Goal: Task Accomplishment & Management: Manage account settings

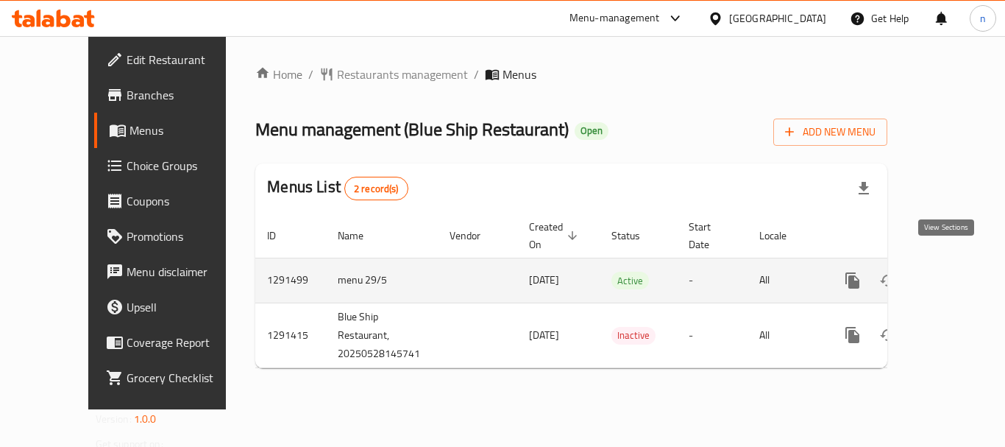
click at [950, 271] on icon "enhanced table" at bounding box center [959, 280] width 18 height 18
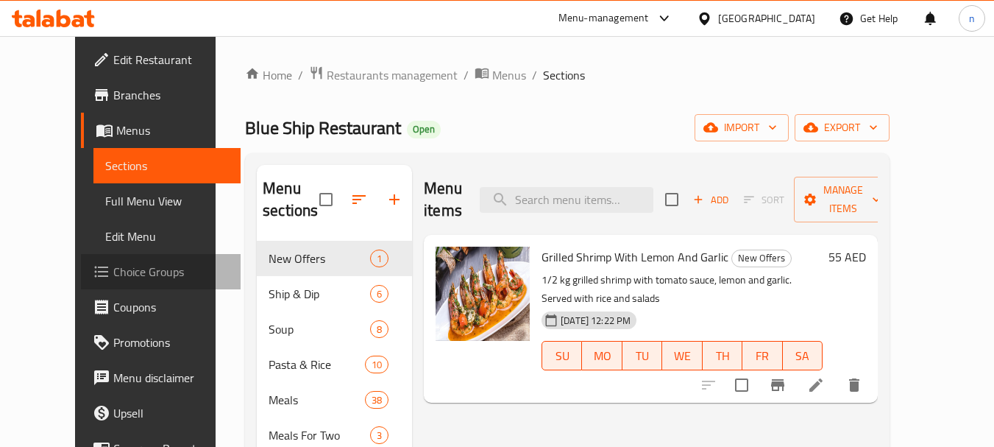
click at [113, 271] on span "Choice Groups" at bounding box center [171, 272] width 116 height 18
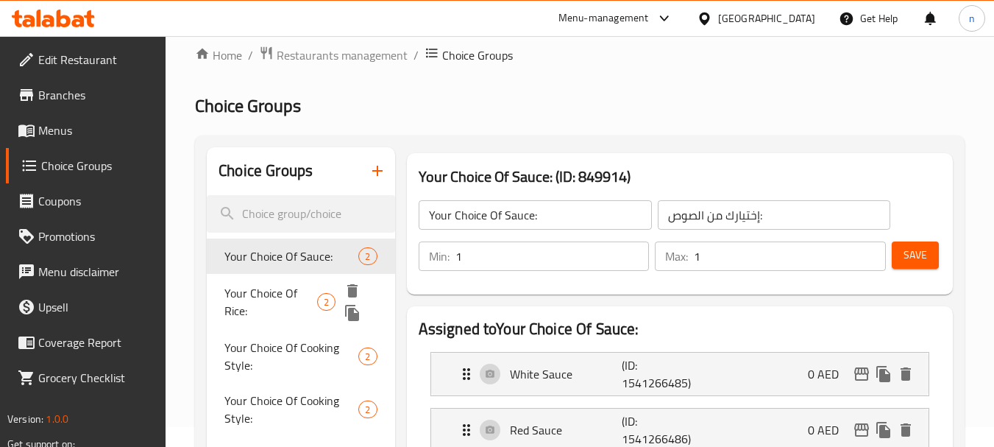
scroll to position [147, 0]
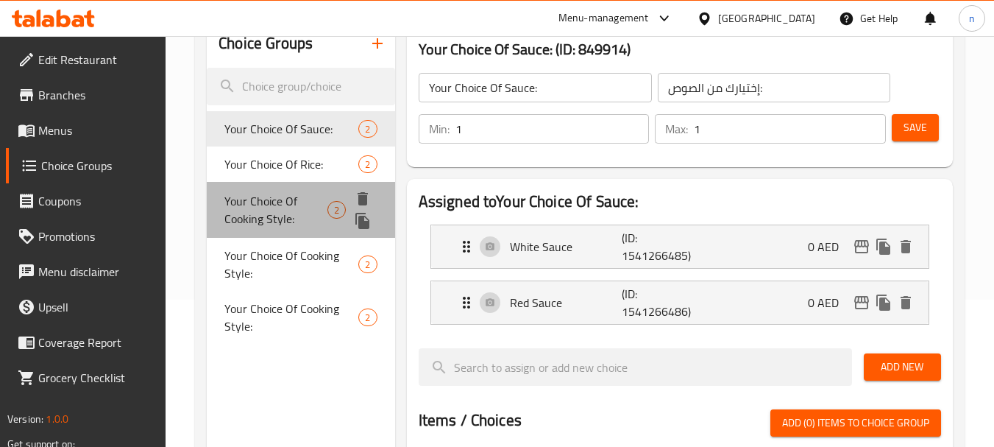
click at [280, 203] on span "Your Choice Of Cooking Style:" at bounding box center [275, 209] width 103 height 35
type input "Your Choice Of Cooking Style:"
type input "اختيارك من أسلوب الطهي:"
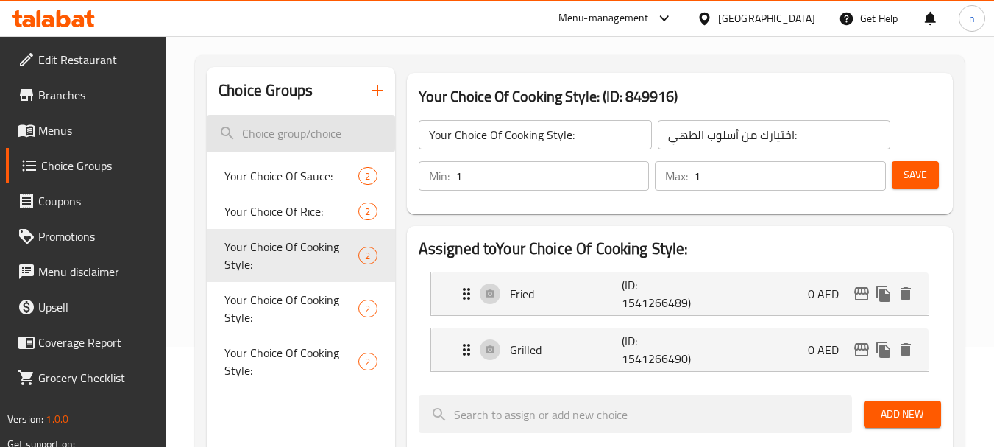
scroll to position [0, 0]
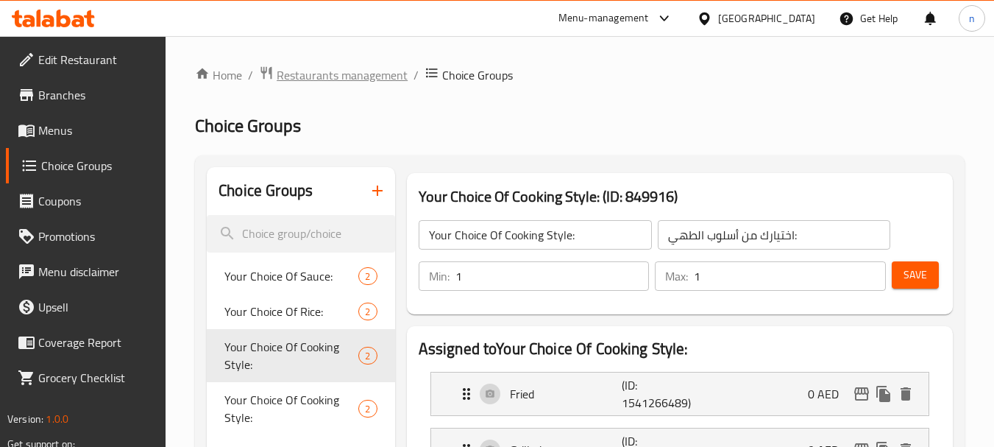
click at [320, 75] on span "Restaurants management" at bounding box center [342, 75] width 131 height 18
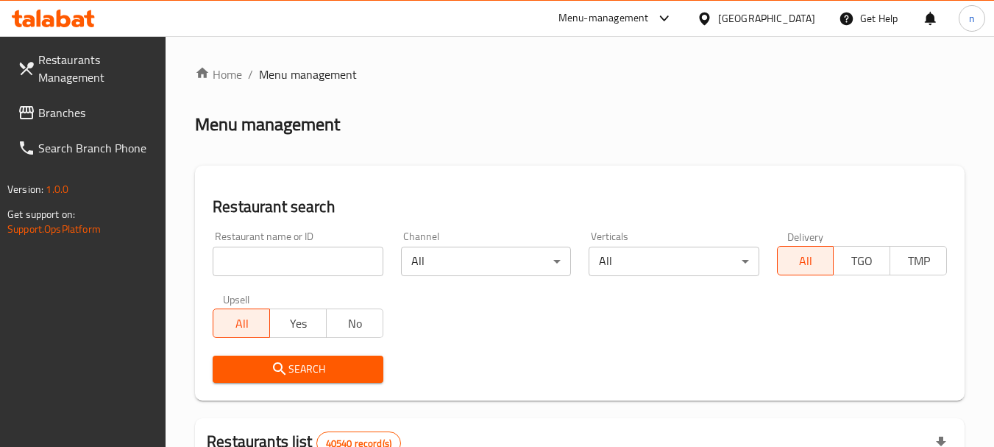
click at [778, 17] on div "[GEOGRAPHIC_DATA]" at bounding box center [766, 18] width 97 height 16
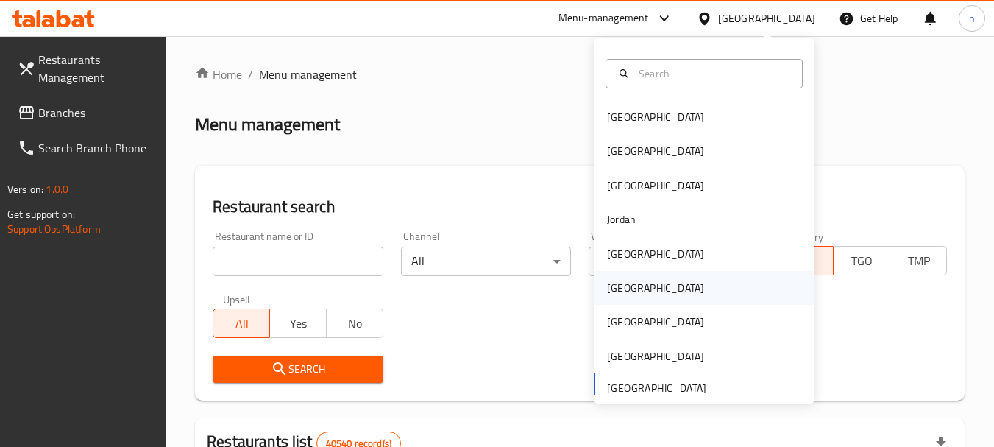
click at [618, 289] on div "[GEOGRAPHIC_DATA]" at bounding box center [655, 288] width 97 height 16
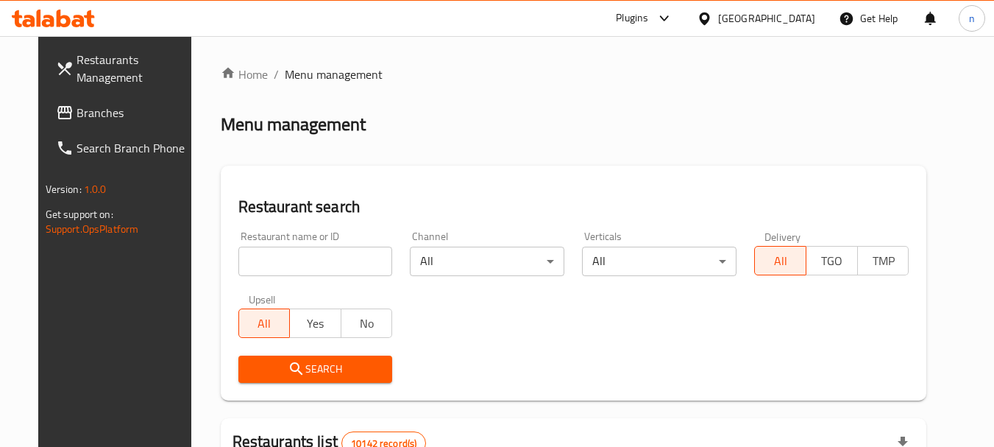
click at [77, 118] on span "Branches" at bounding box center [135, 113] width 116 height 18
